Goal: Information Seeking & Learning: Learn about a topic

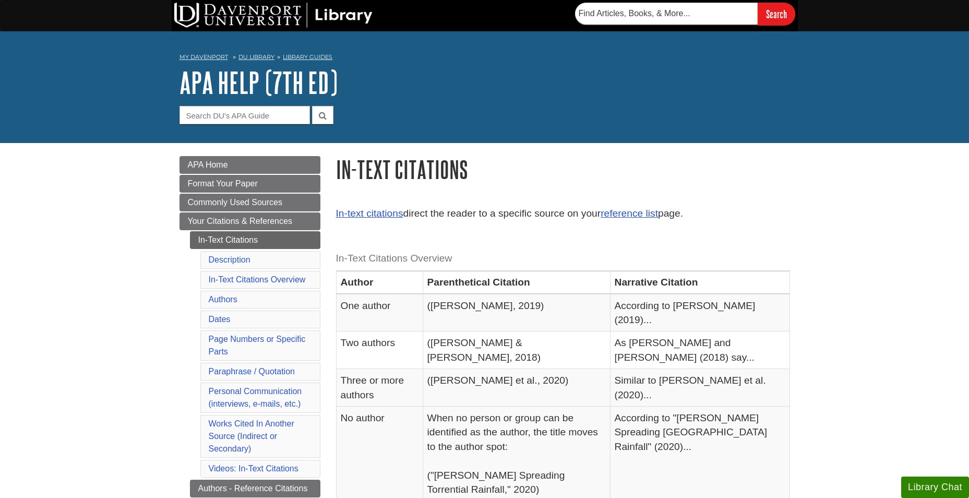
scroll to position [104, 0]
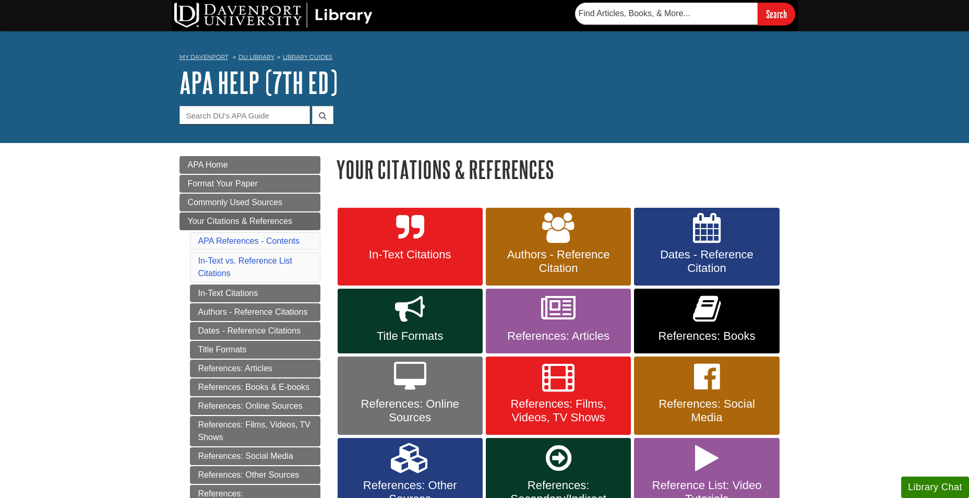
scroll to position [52, 0]
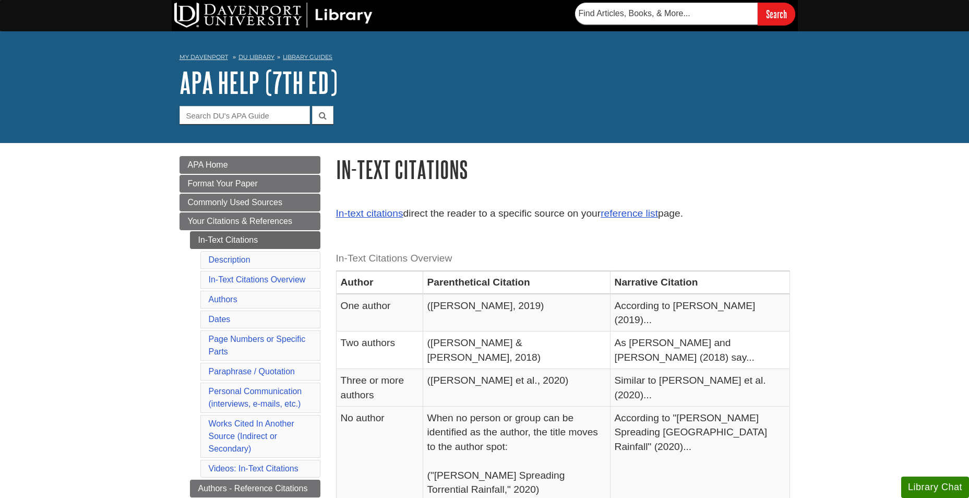
scroll to position [52, 0]
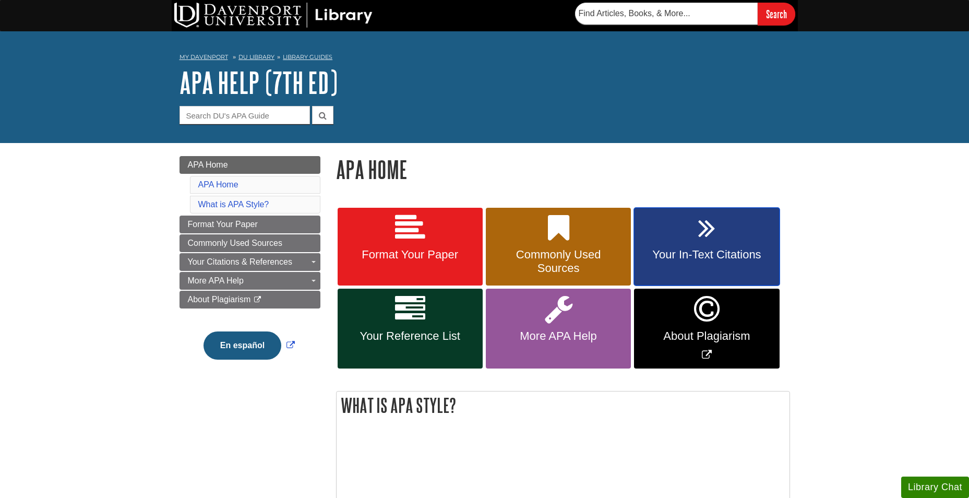
click at [720, 255] on span "Your In-Text Citations" at bounding box center [706, 255] width 129 height 14
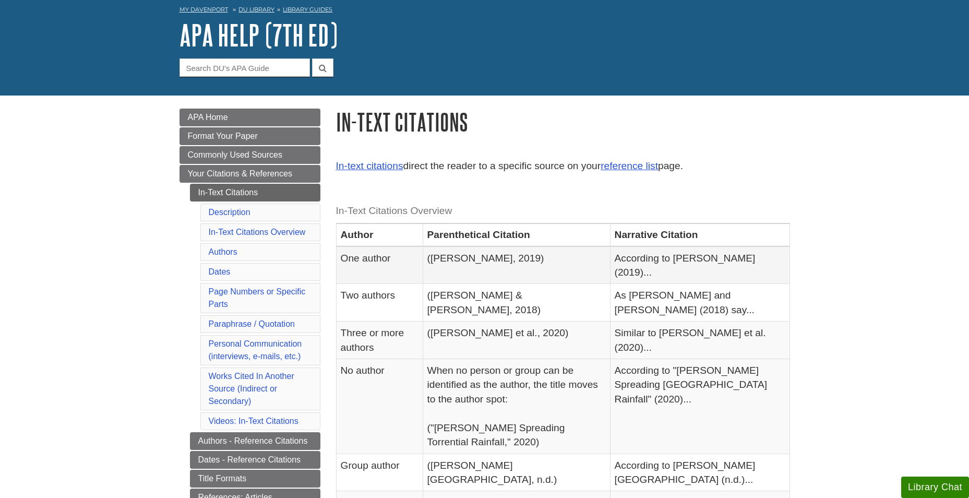
scroll to position [104, 0]
